Goal: Information Seeking & Learning: Learn about a topic

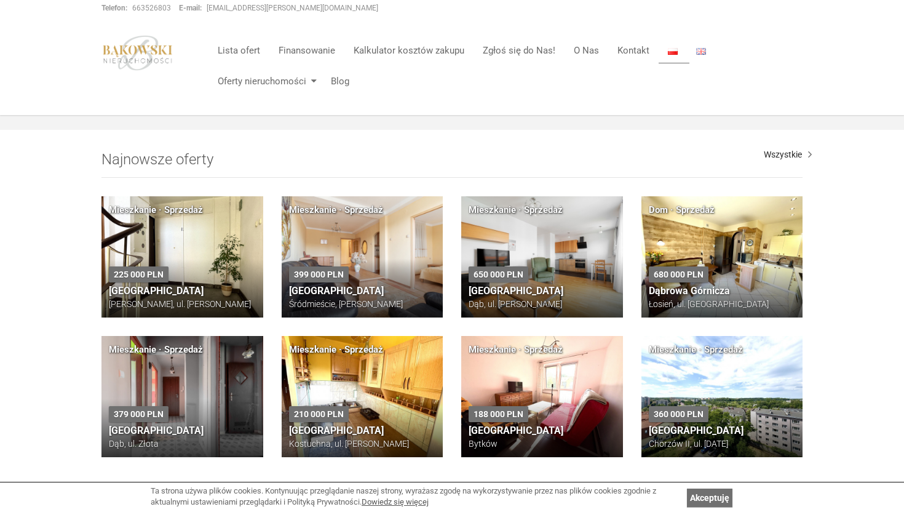
scroll to position [745, 0]
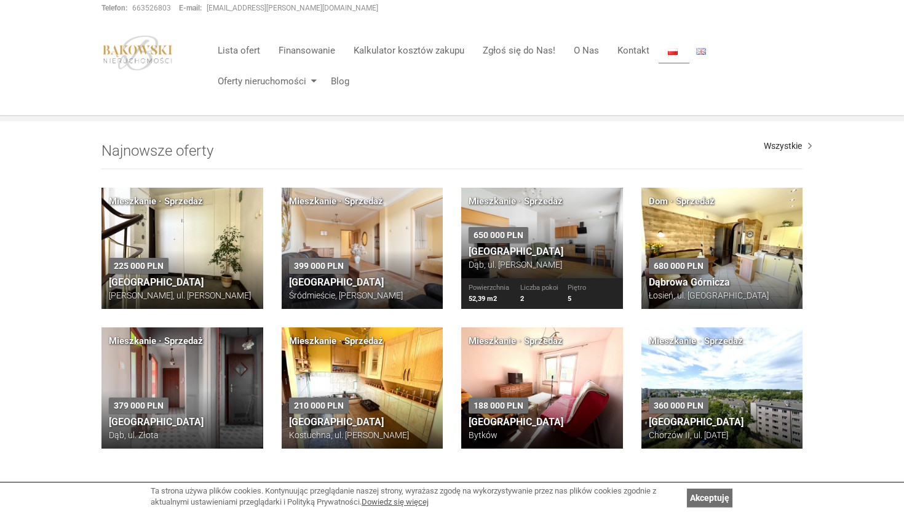
click at [549, 242] on div "650 000 PLN Katowice Dąb, ul. Johna Baildona" at bounding box center [542, 249] width 162 height 59
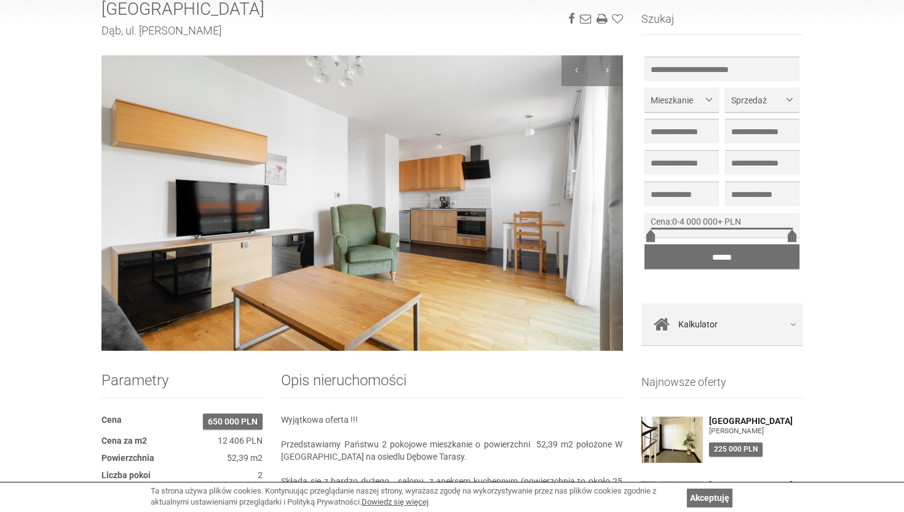
scroll to position [174, 0]
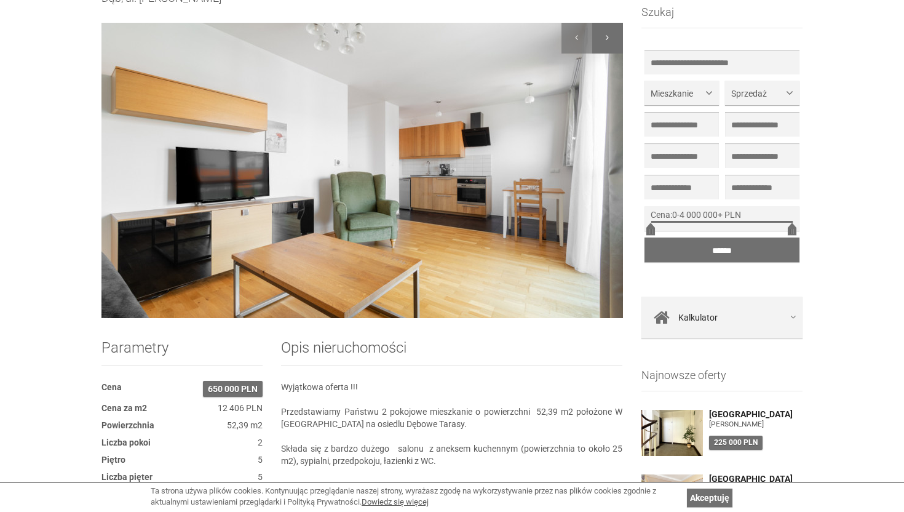
click at [610, 41] on div at bounding box center [607, 38] width 31 height 31
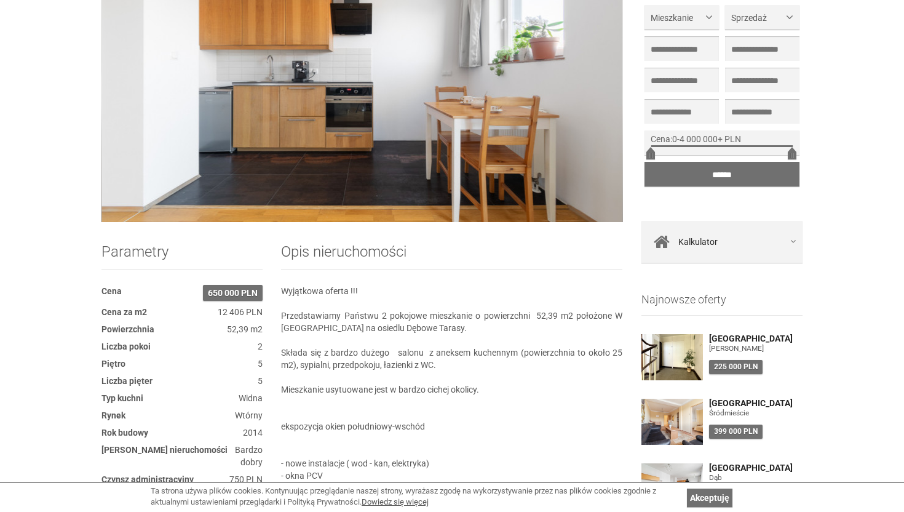
scroll to position [271, 0]
